Goal: Task Accomplishment & Management: Use online tool/utility

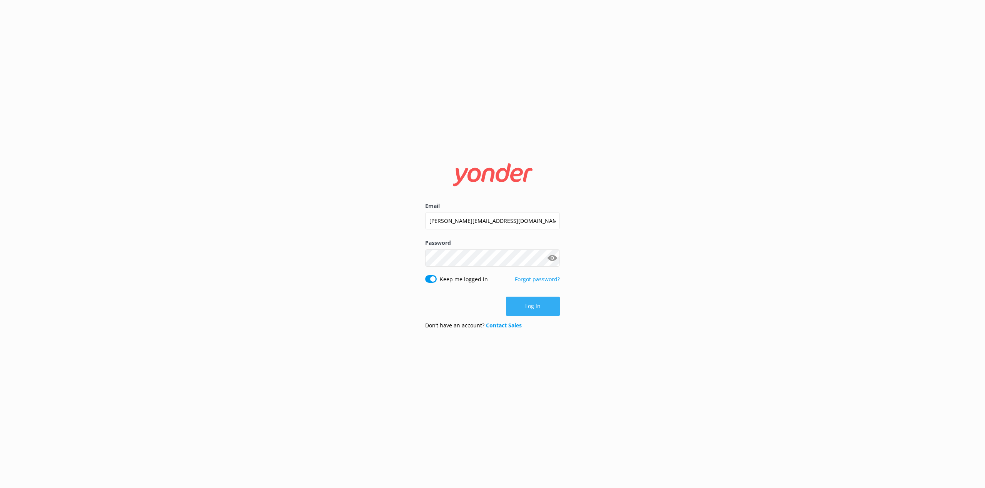
click at [523, 310] on button "Log in" at bounding box center [533, 306] width 54 height 19
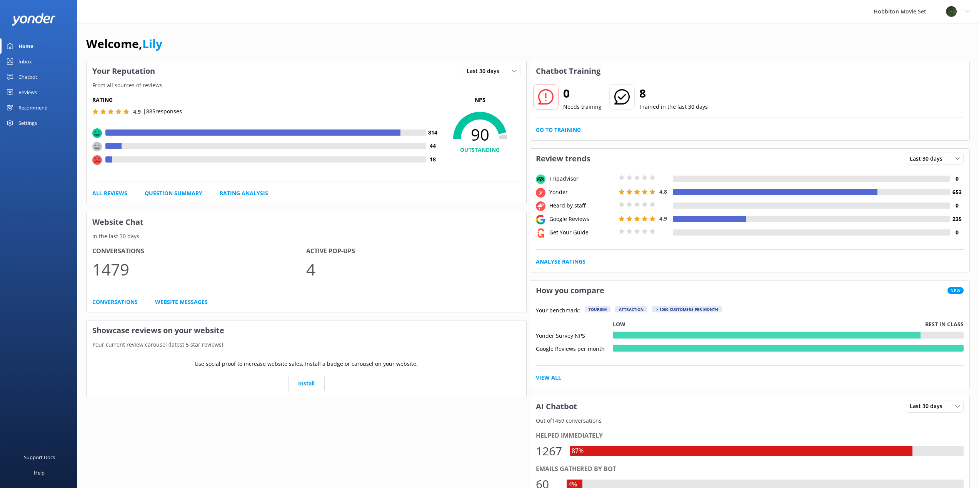
click at [41, 71] on link "Chatbot" at bounding box center [38, 76] width 77 height 15
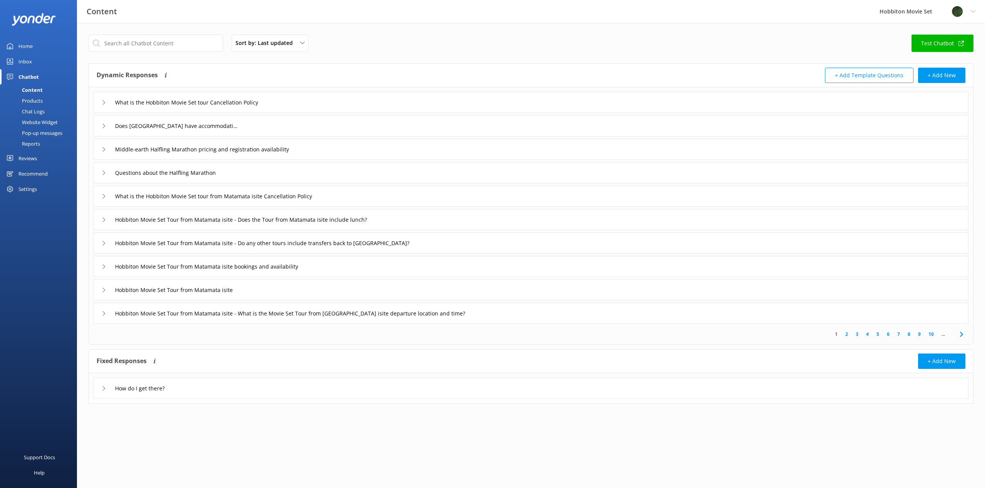
click at [41, 110] on div "Chat Logs" at bounding box center [25, 111] width 40 height 11
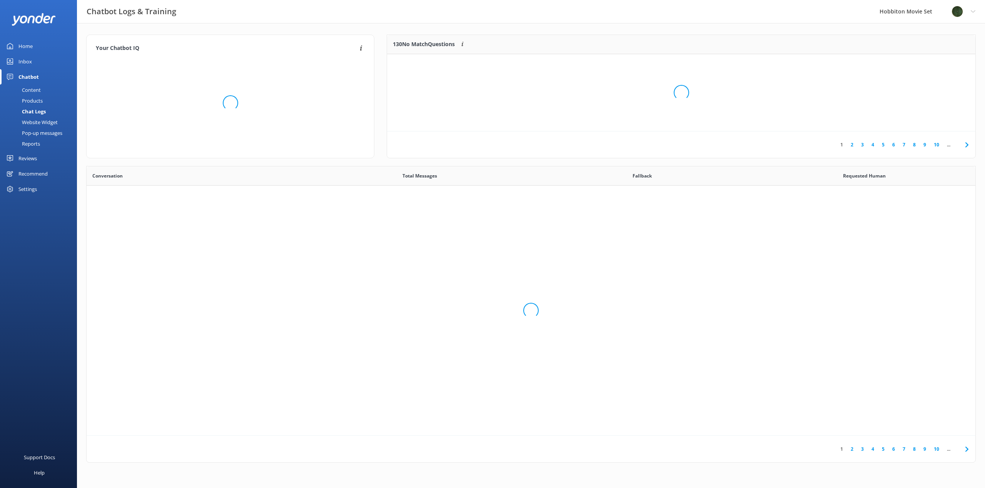
scroll to position [264, 883]
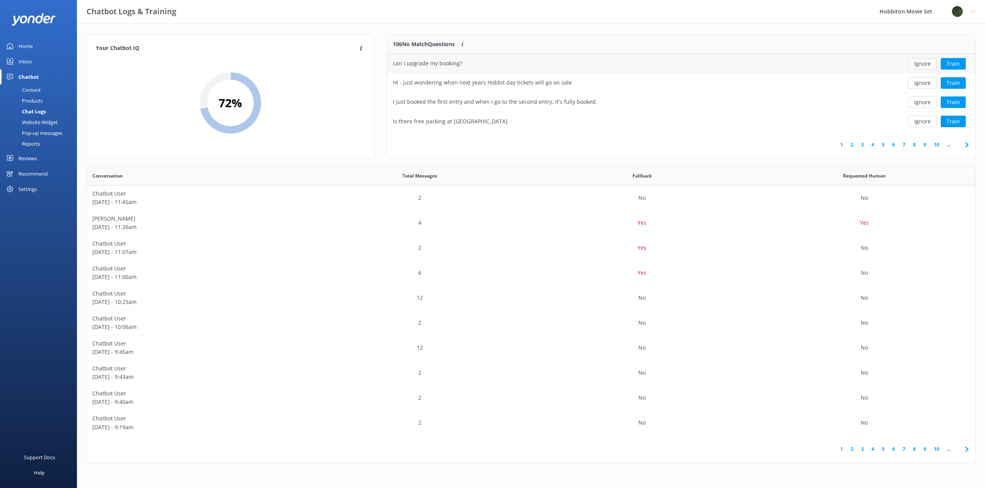
click at [920, 66] on button "Ignore" at bounding box center [922, 64] width 29 height 12
click at [916, 66] on button "Ignore" at bounding box center [922, 64] width 29 height 12
click at [915, 66] on button "Ignore" at bounding box center [922, 64] width 29 height 12
